Goal: Information Seeking & Learning: Check status

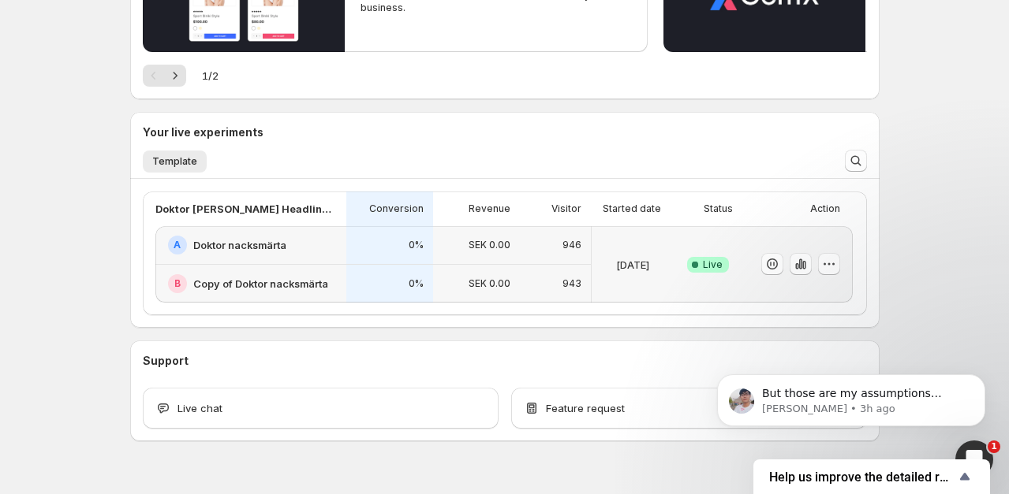
scroll to position [347, 0]
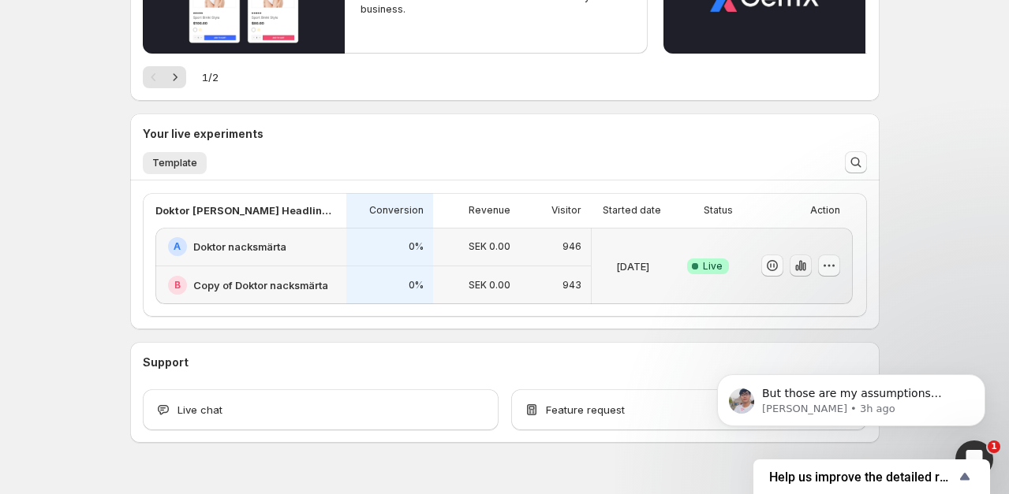
click at [794, 265] on icon "button" at bounding box center [801, 266] width 16 height 16
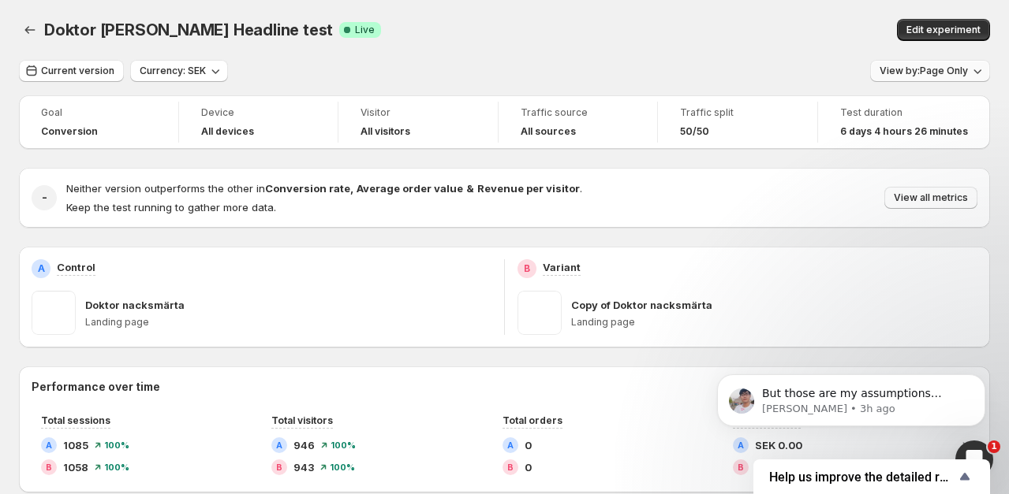
click at [912, 69] on span "View by: Page Only" at bounding box center [923, 71] width 88 height 13
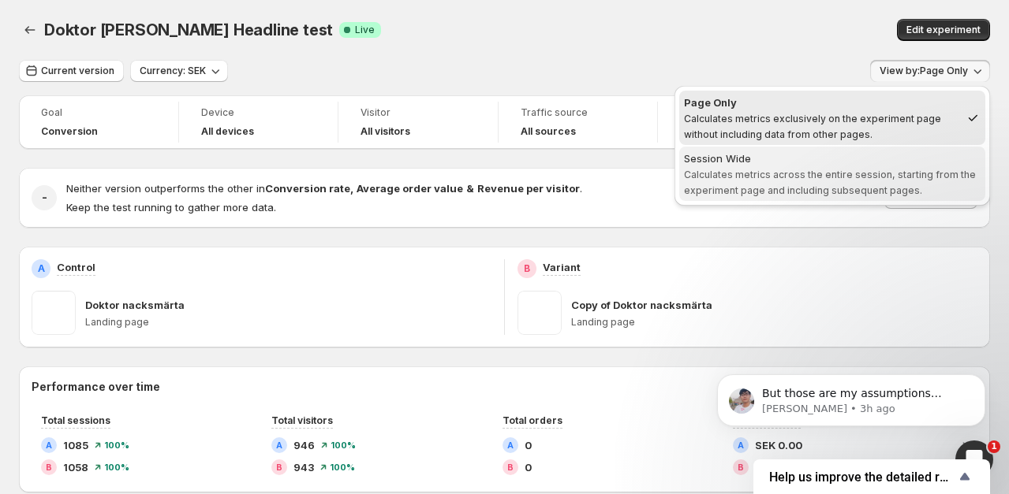
click at [864, 156] on div "Session Wide" at bounding box center [832, 159] width 297 height 16
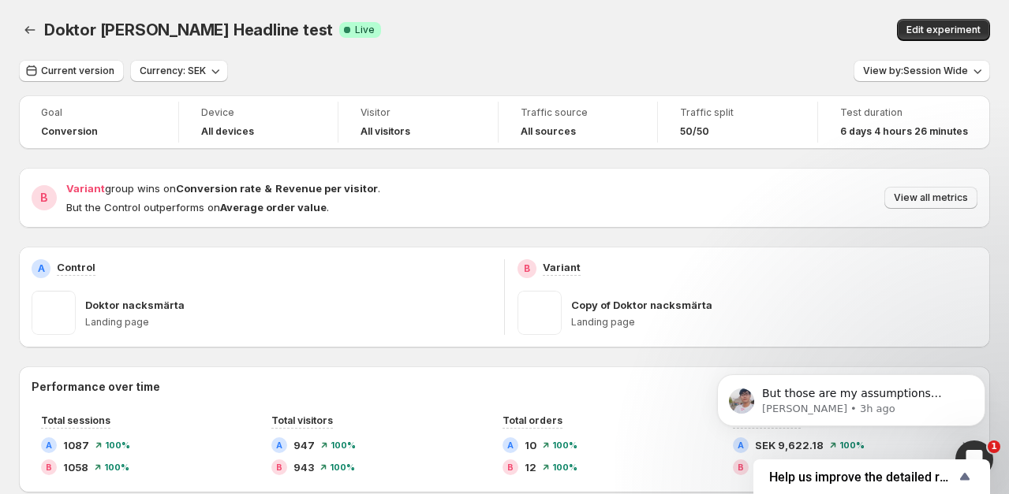
click at [458, 50] on div "Doktor Nacksmärta Headline test. This page is ready Doktor Nacksmärta Headline …" at bounding box center [504, 30] width 971 height 60
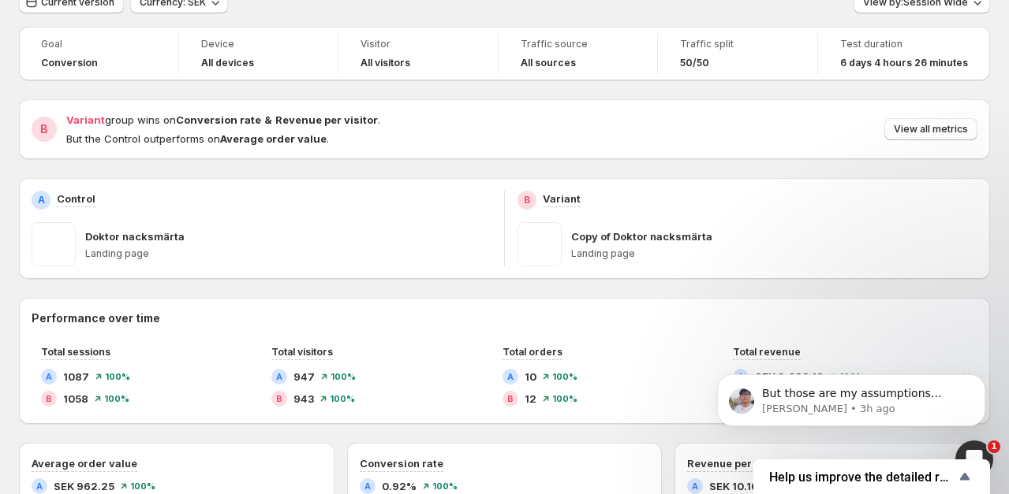
scroll to position [72, 0]
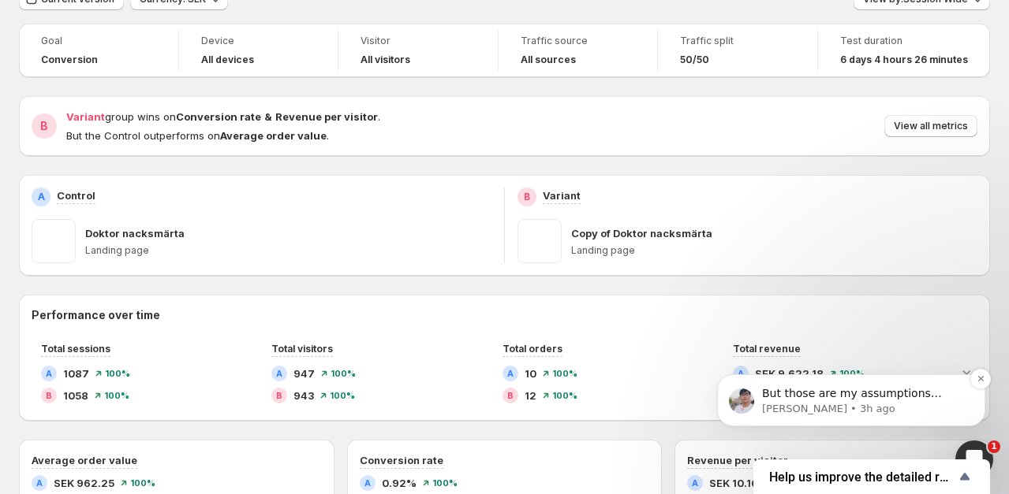
click at [820, 387] on p "But those are my assumptions based on the information you provided. If you’d li…" at bounding box center [863, 394] width 203 height 16
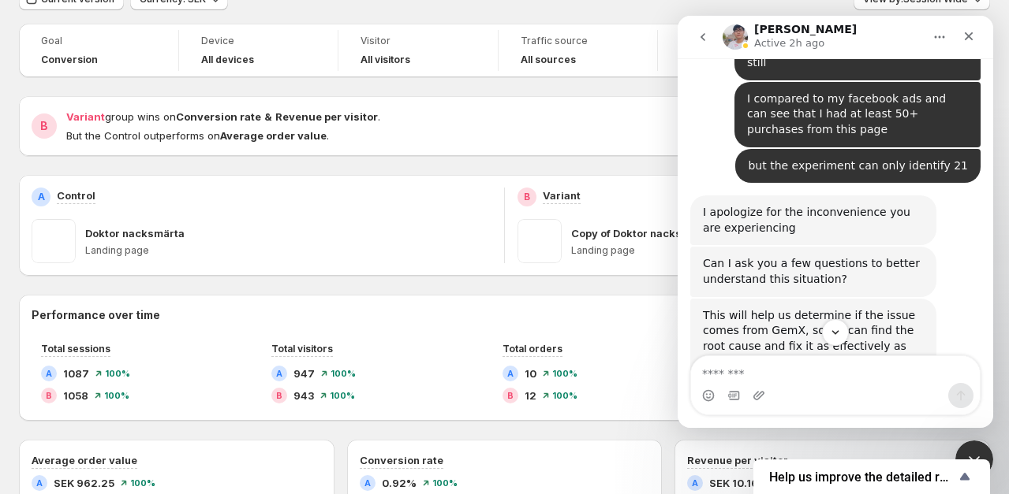
scroll to position [5986, 0]
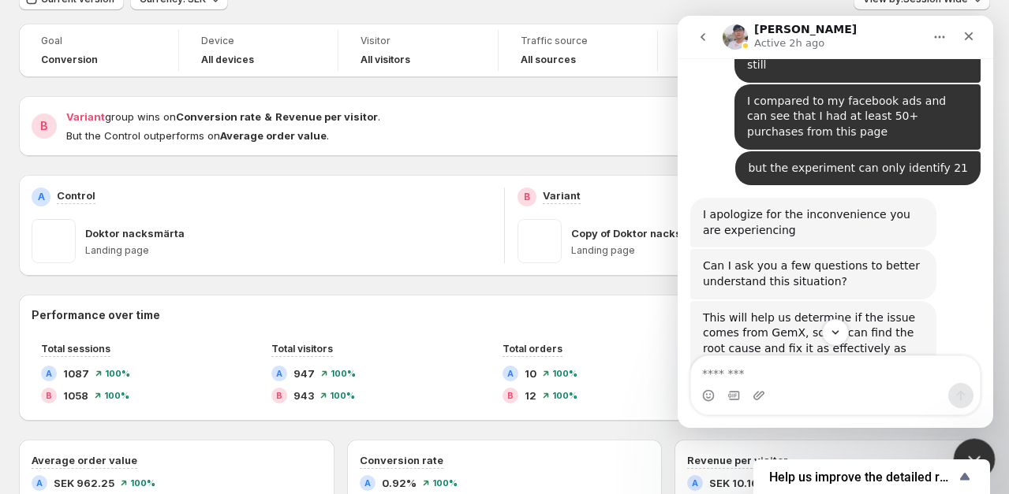
click at [971, 444] on div "Close Intercom Messenger" at bounding box center [972, 457] width 38 height 38
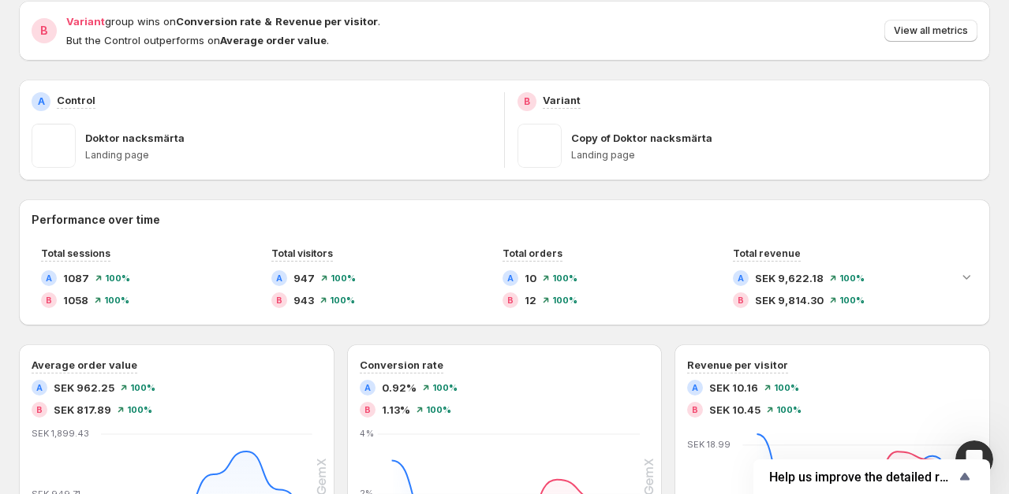
scroll to position [180, 0]
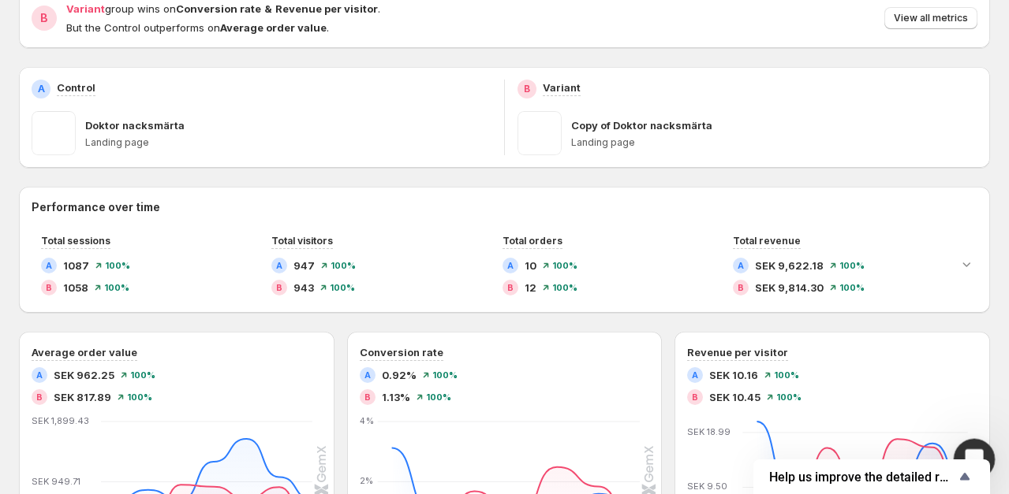
click at [970, 448] on icon "Open Intercom Messenger" at bounding box center [972, 458] width 26 height 26
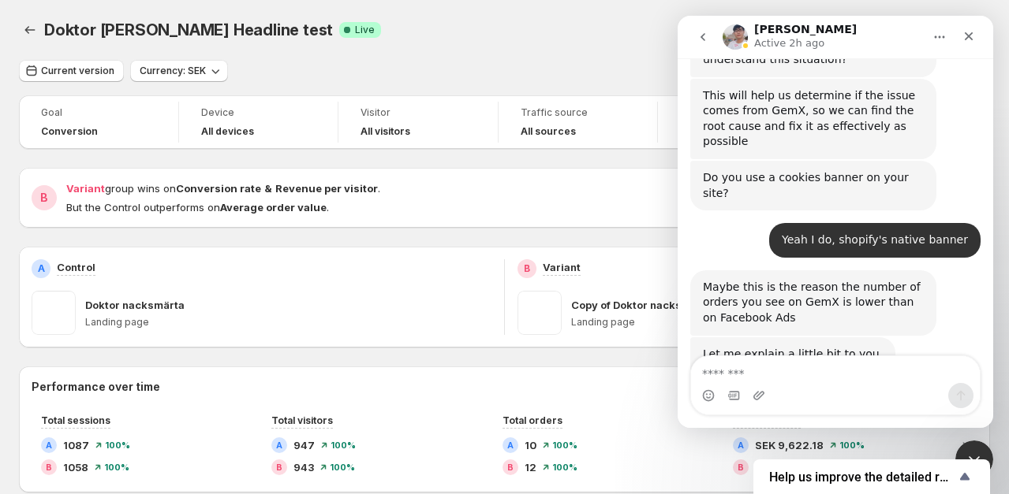
scroll to position [6228, 0]
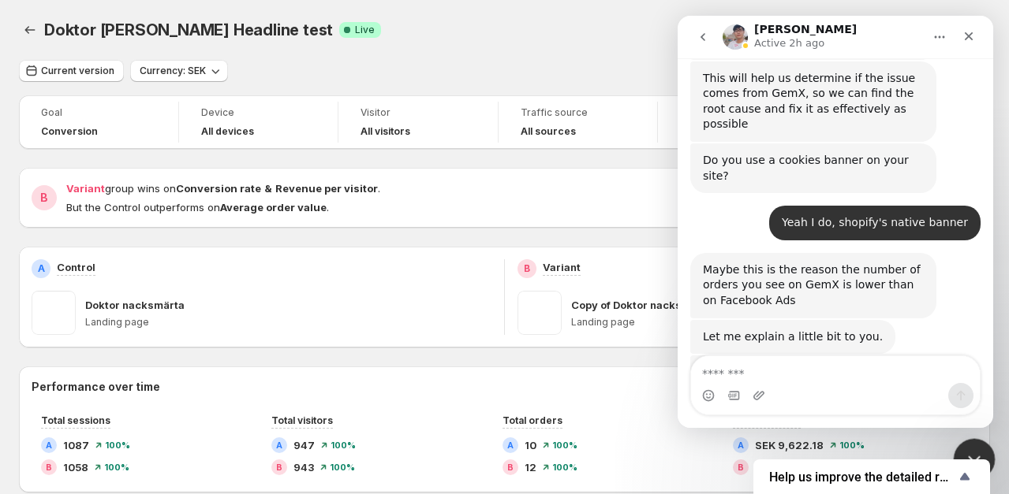
click at [979, 446] on div "Close Intercom Messenger" at bounding box center [972, 457] width 38 height 38
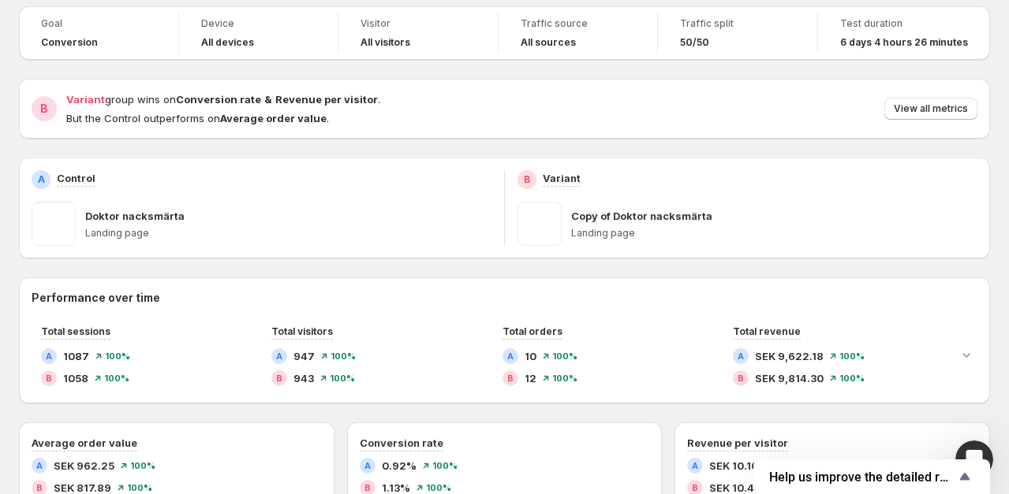
scroll to position [128, 0]
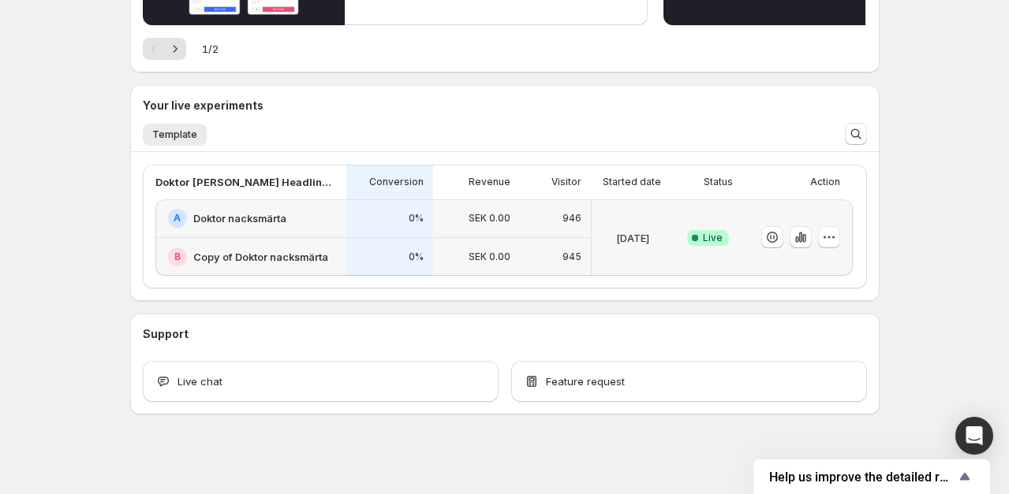
scroll to position [379, 0]
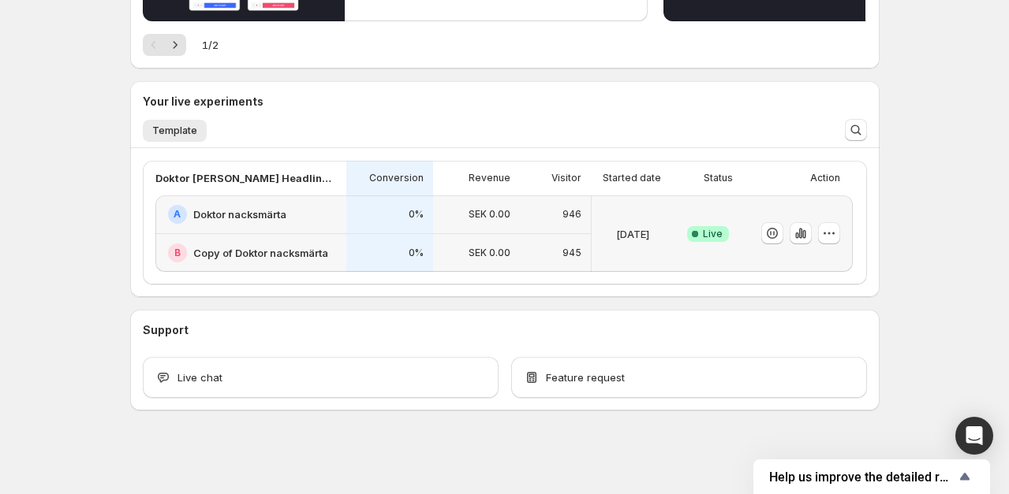
click at [492, 215] on p "SEK 0.00" at bounding box center [489, 214] width 42 height 13
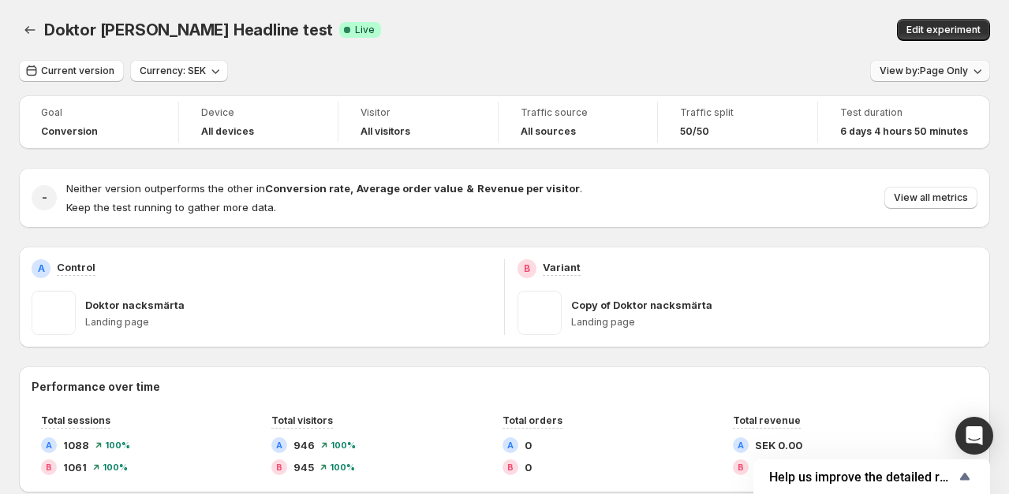
click at [968, 70] on button "View by: Page Only" at bounding box center [930, 71] width 120 height 22
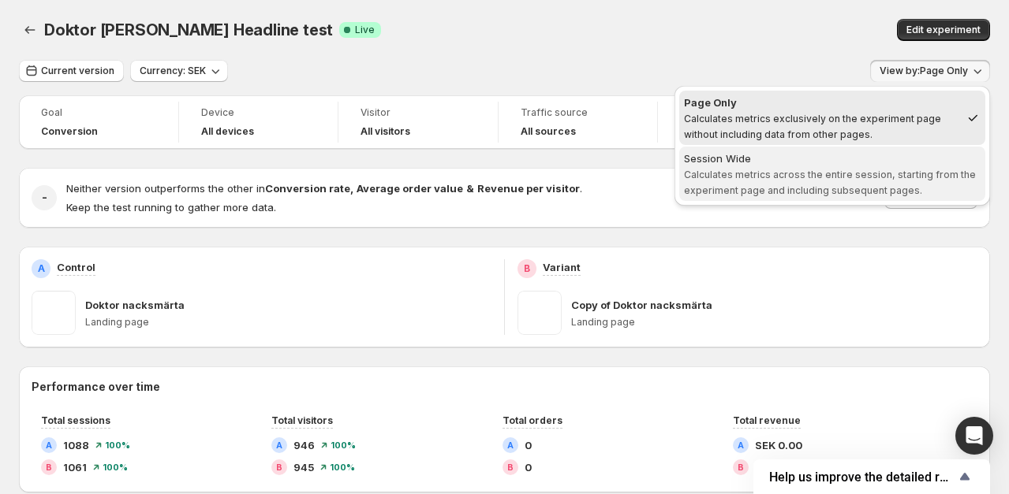
click at [846, 177] on span "Calculates metrics across the entire session, starting from the experiment page…" at bounding box center [830, 183] width 292 height 28
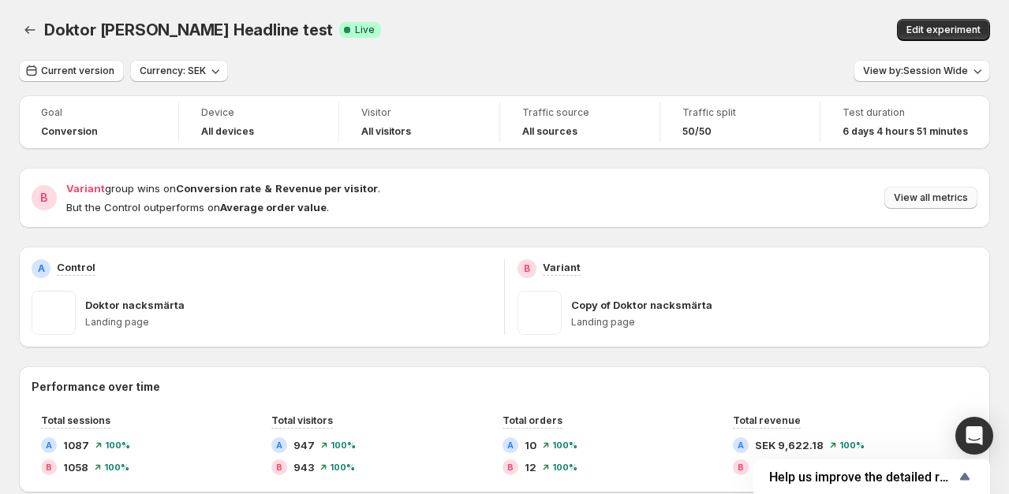
click at [938, 204] on button "View all metrics" at bounding box center [930, 198] width 93 height 22
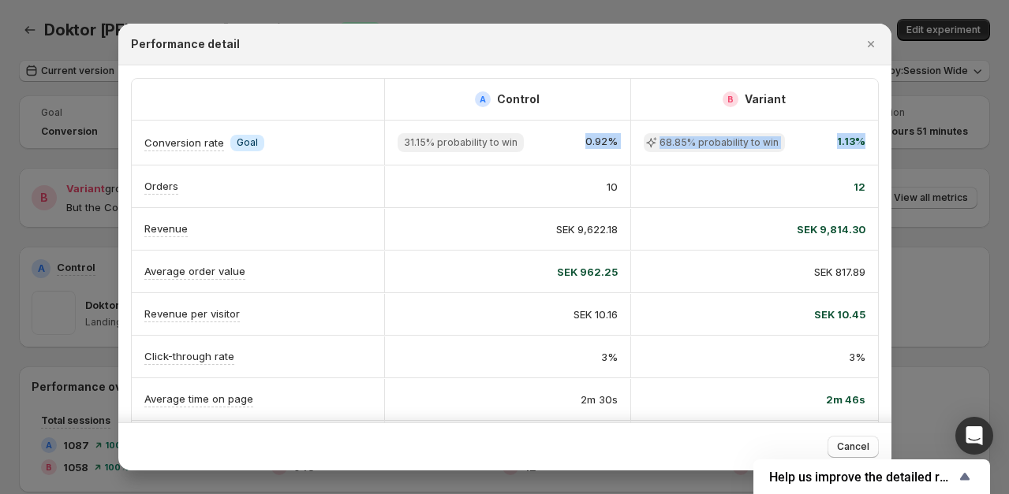
drag, startPoint x: 871, startPoint y: 144, endPoint x: 550, endPoint y: 144, distance: 320.2
click at [550, 144] on div "Conversion rate Info Goal 31.15% probability to win 0.92% 68.85% probability to…" at bounding box center [505, 143] width 746 height 44
click at [666, 223] on div "SEK 9,814.30" at bounding box center [754, 230] width 222 height 16
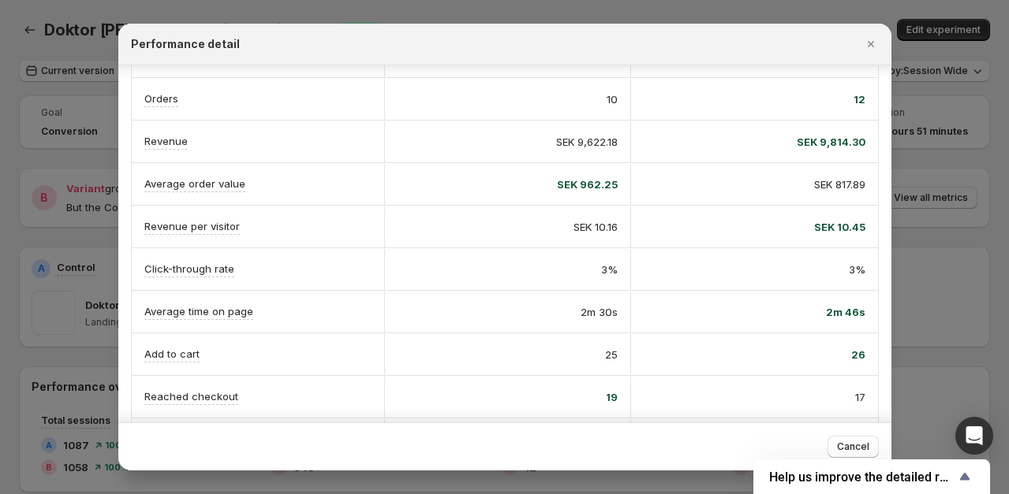
scroll to position [93, 0]
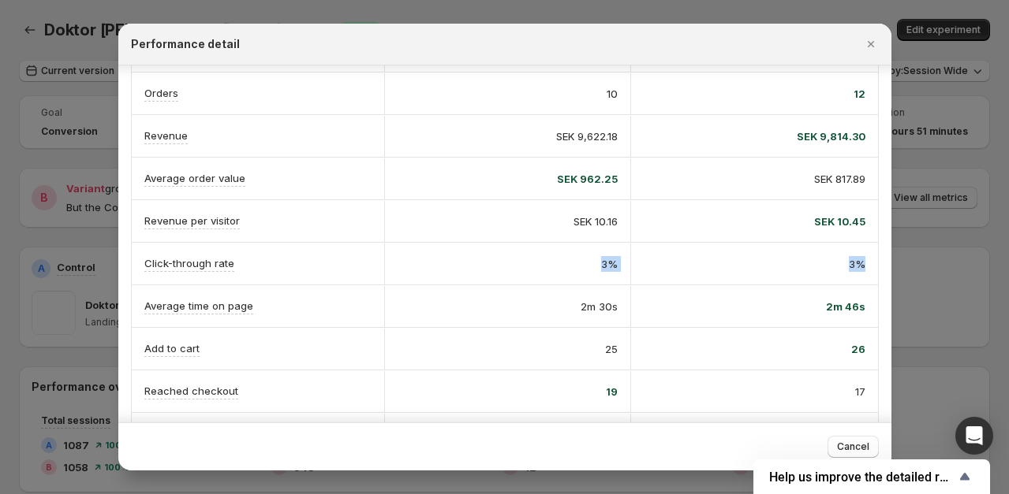
drag, startPoint x: 631, startPoint y: 265, endPoint x: 861, endPoint y: 269, distance: 230.3
click at [861, 269] on div "Click-through rate 3% 3%" at bounding box center [505, 264] width 746 height 42
click at [896, 266] on div at bounding box center [504, 247] width 1009 height 494
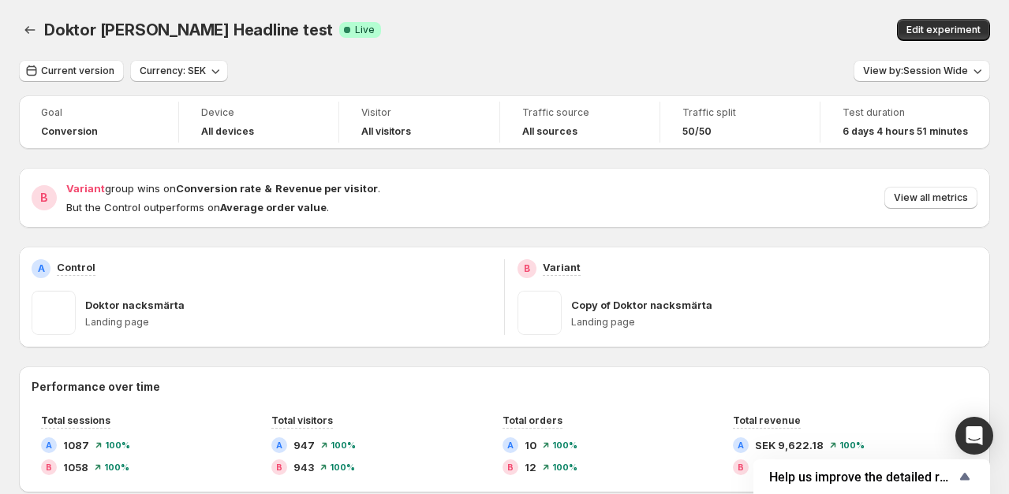
scroll to position [13, 0]
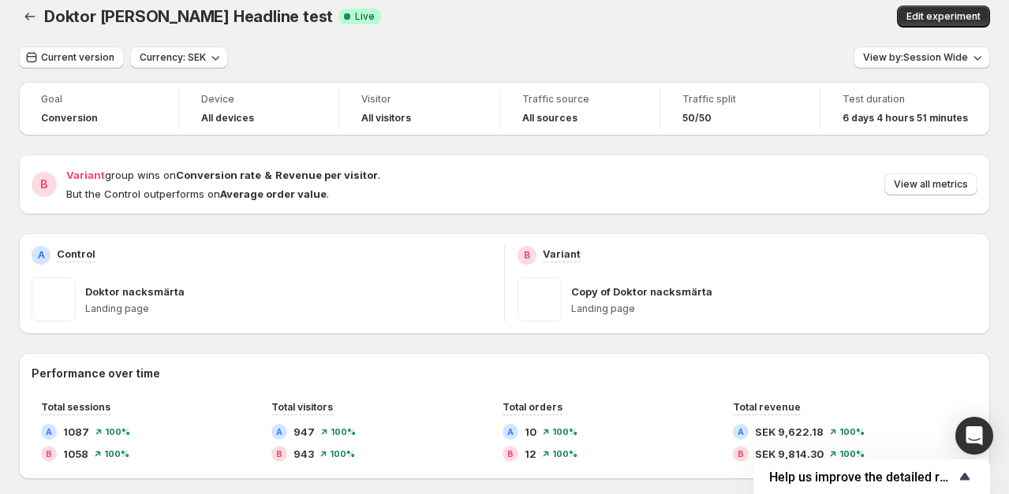
click at [965, 474] on icon "Show survey - Help us improve the detailed report for A/B campaigns" at bounding box center [964, 476] width 9 height 7
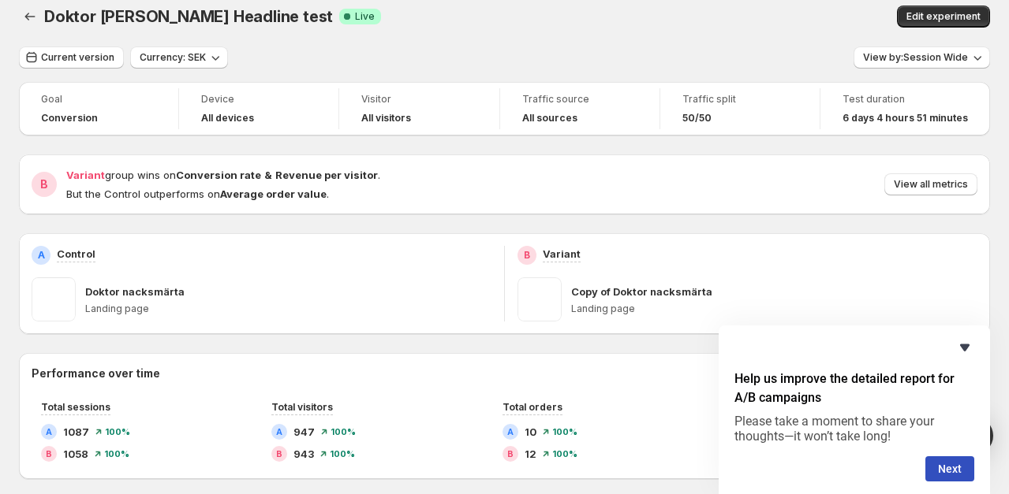
click at [970, 351] on icon "Hide survey" at bounding box center [964, 347] width 19 height 19
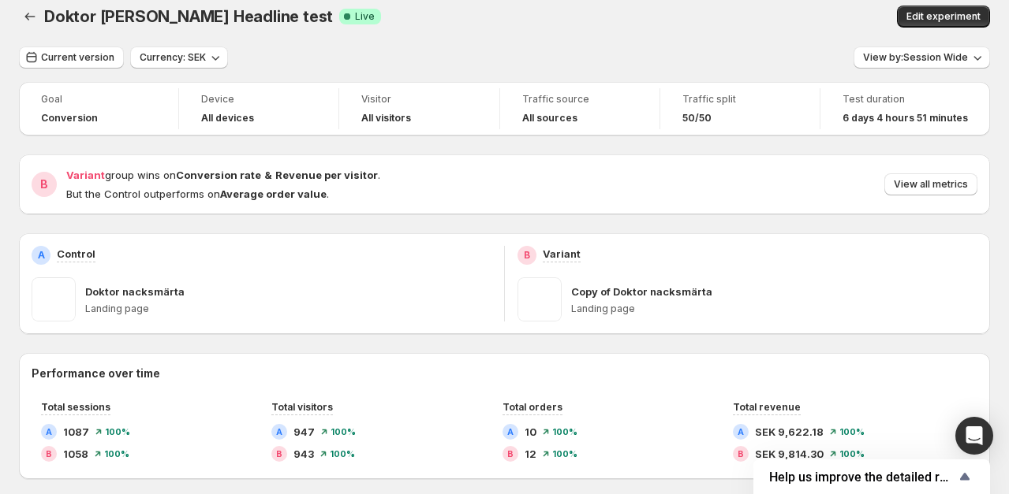
click at [919, 202] on div "B Variant group wins on Conversion rate & Revenue per visitor . But the Control…" at bounding box center [504, 185] width 971 height 60
click at [915, 190] on span "View all metrics" at bounding box center [930, 184] width 74 height 13
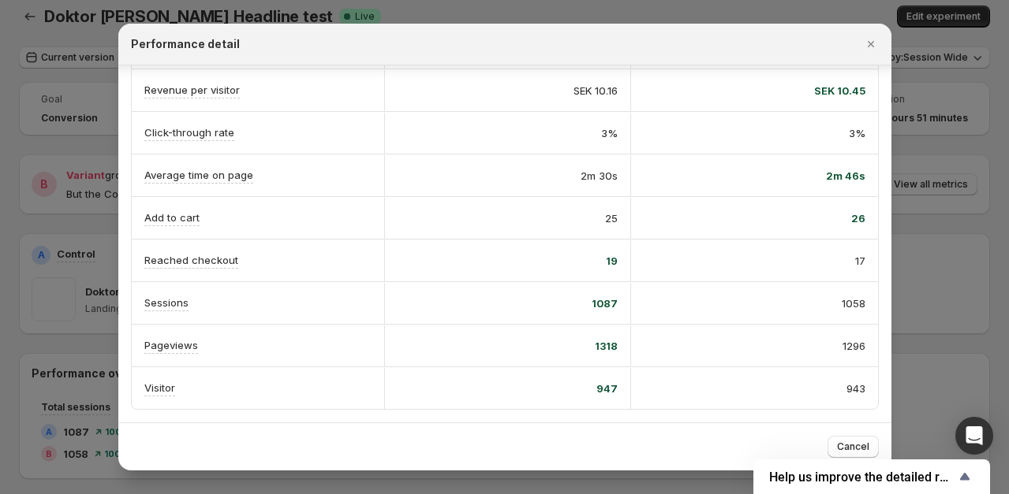
scroll to position [0, 0]
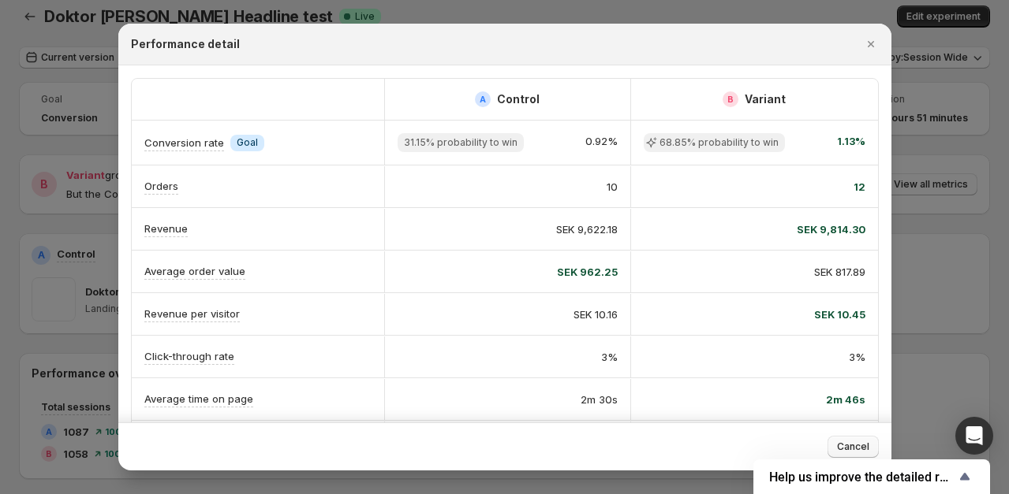
click at [843, 442] on span "Cancel" at bounding box center [853, 447] width 32 height 13
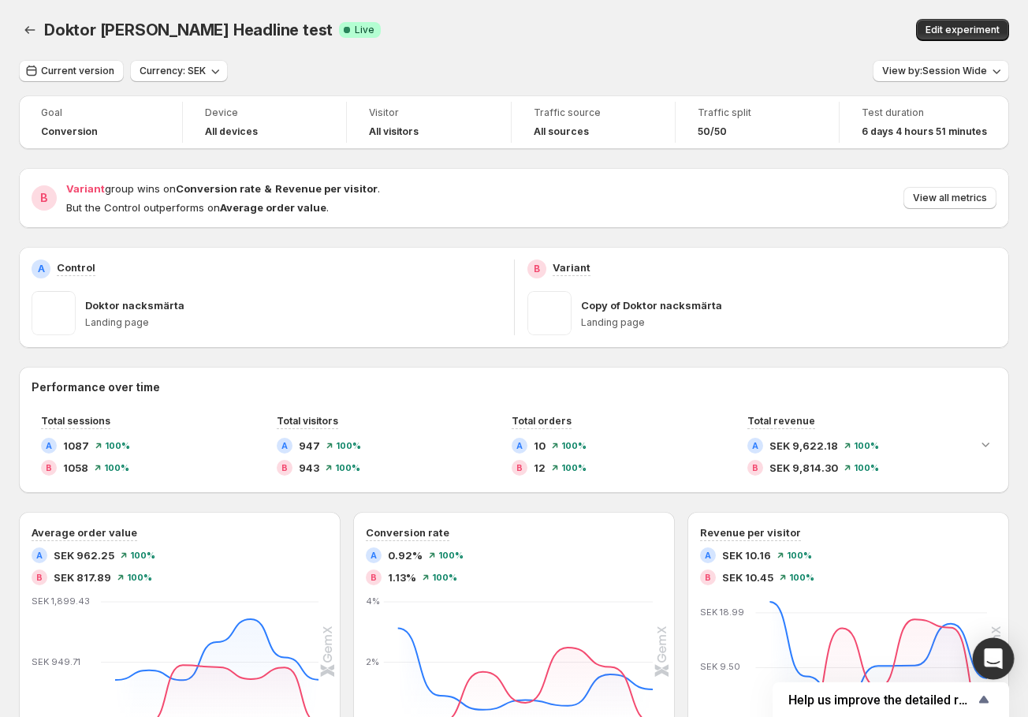
click at [1004, 494] on div "Open Intercom Messenger" at bounding box center [994, 659] width 42 height 42
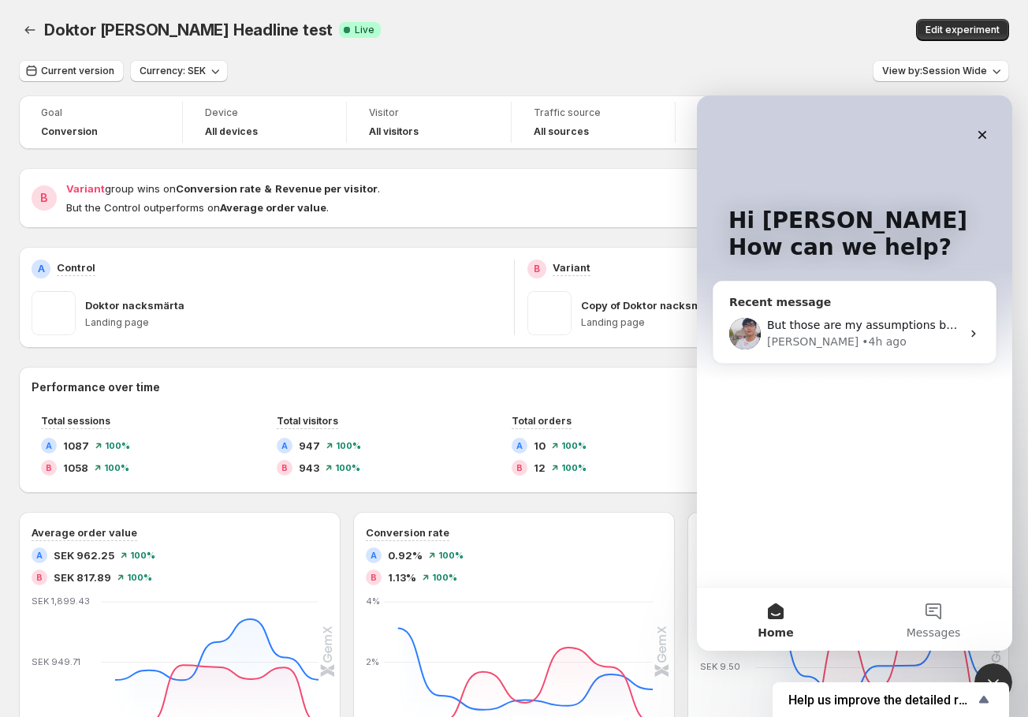
click at [864, 317] on div "But those are my assumptions based on the information you provided. If you’d li…" at bounding box center [864, 325] width 194 height 17
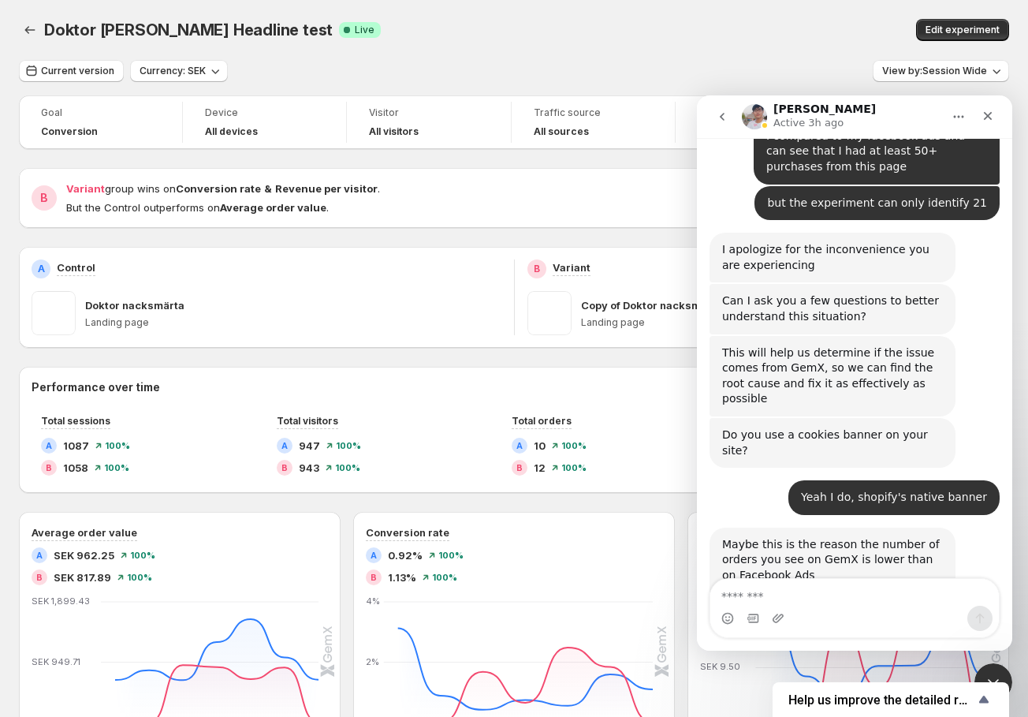
scroll to position [6086, 0]
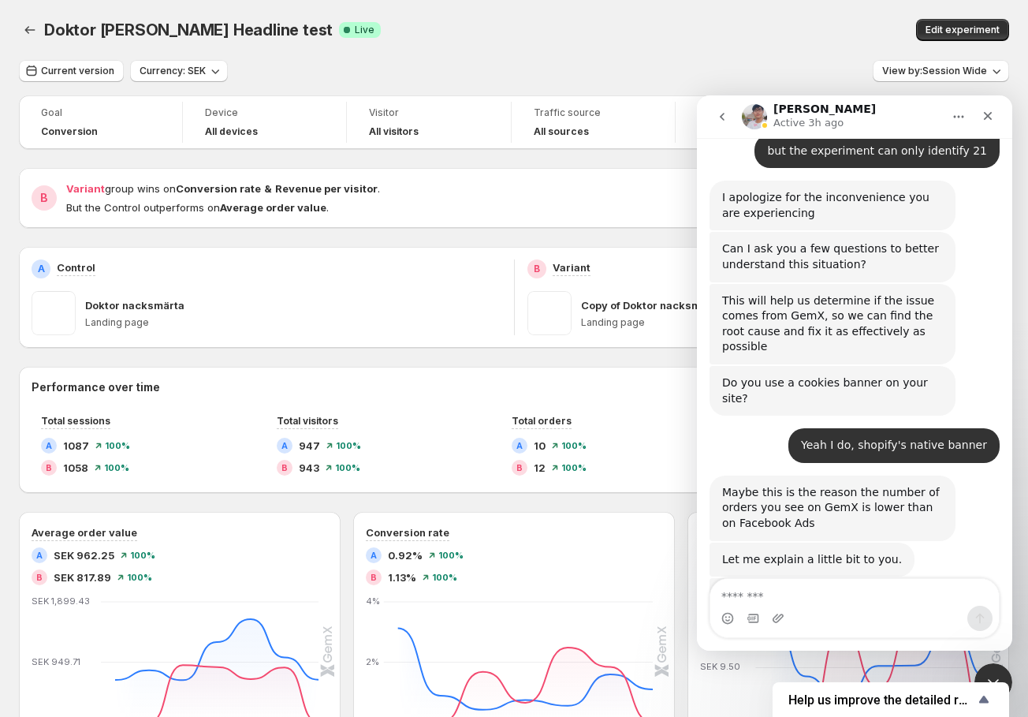
click at [823, 494] on div "Intercom messenger" at bounding box center [855, 618] width 289 height 25
click at [828, 494] on textarea "Message…" at bounding box center [855, 592] width 289 height 27
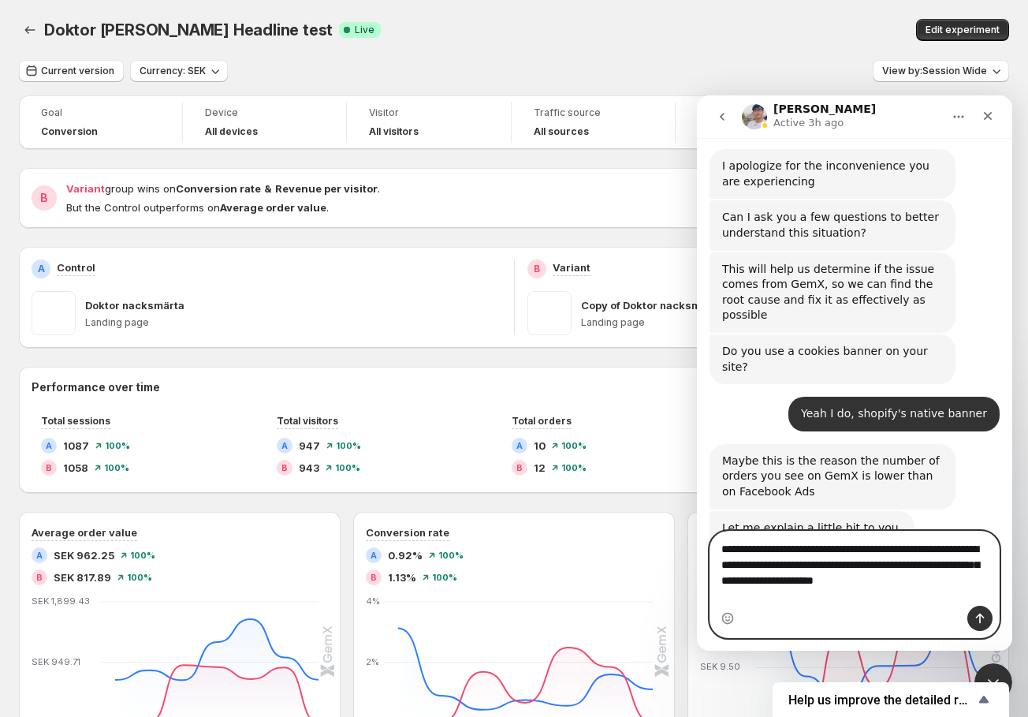
scroll to position [6133, 0]
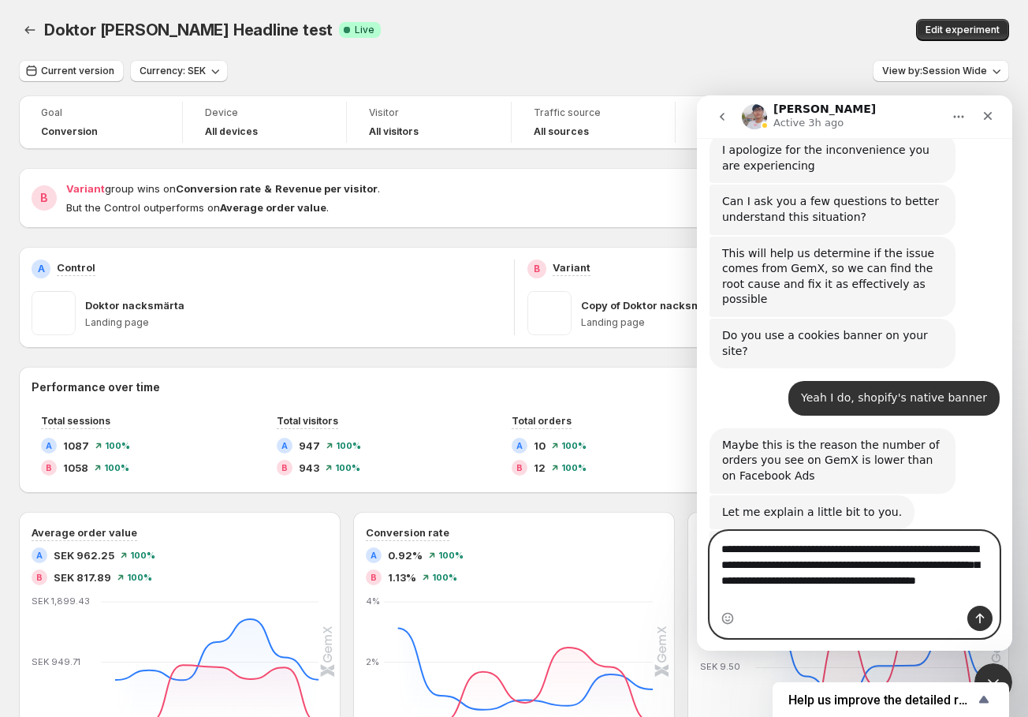
type textarea "**********"
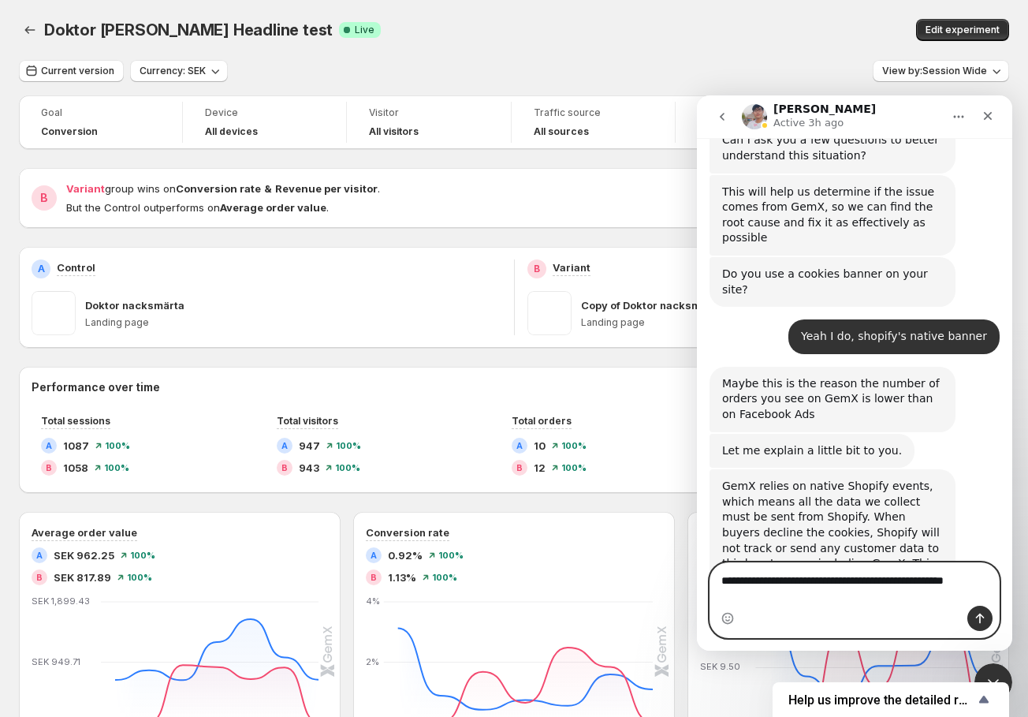
scroll to position [6210, 0]
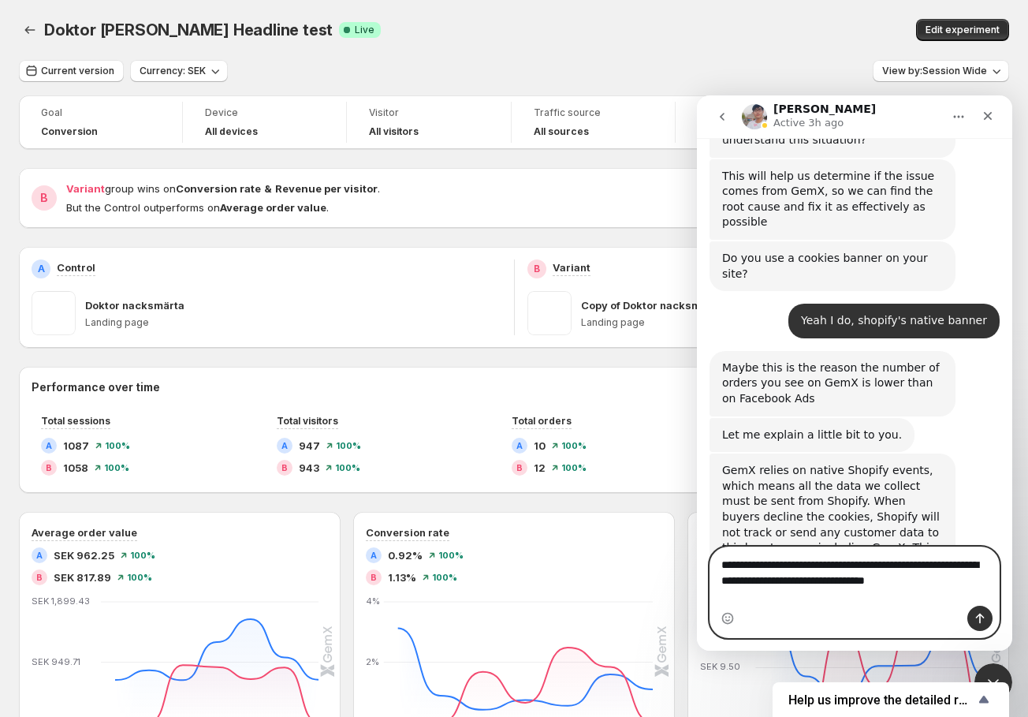
type textarea "**********"
